Goal: Task Accomplishment & Management: Use online tool/utility

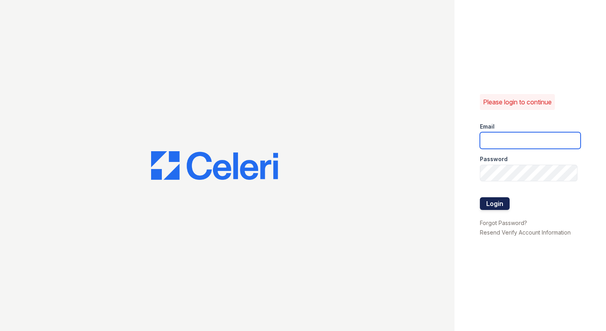
type input "puerto.ast@cafmanagement.com"
click at [497, 205] on button "Login" at bounding box center [495, 203] width 30 height 13
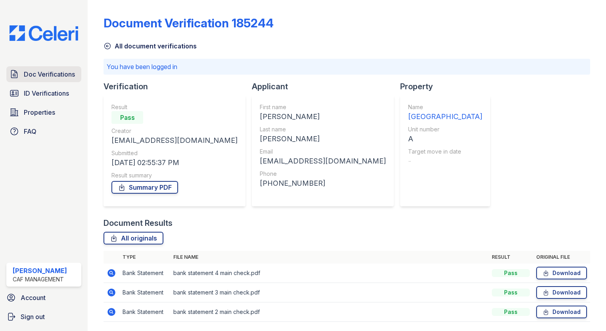
click at [54, 80] on link "Doc Verifications" at bounding box center [43, 74] width 75 height 16
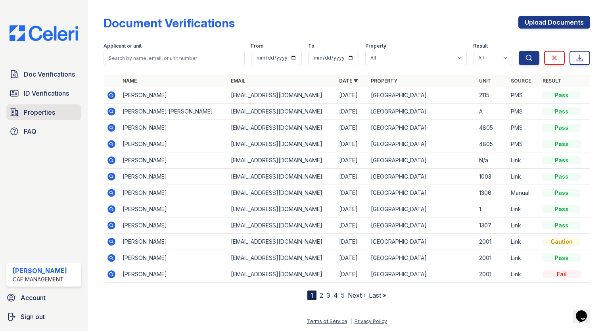
click at [51, 115] on span "Properties" at bounding box center [39, 113] width 31 height 10
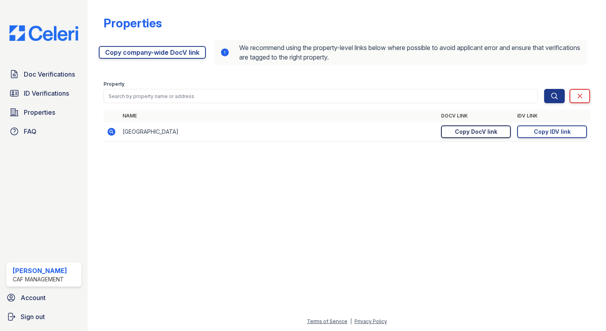
click at [482, 134] on div "Copy DocV link" at bounding box center [476, 132] width 42 height 8
click at [527, 132] on link "Copy IDV link Copy link" at bounding box center [552, 131] width 70 height 13
